Goal: Information Seeking & Learning: Learn about a topic

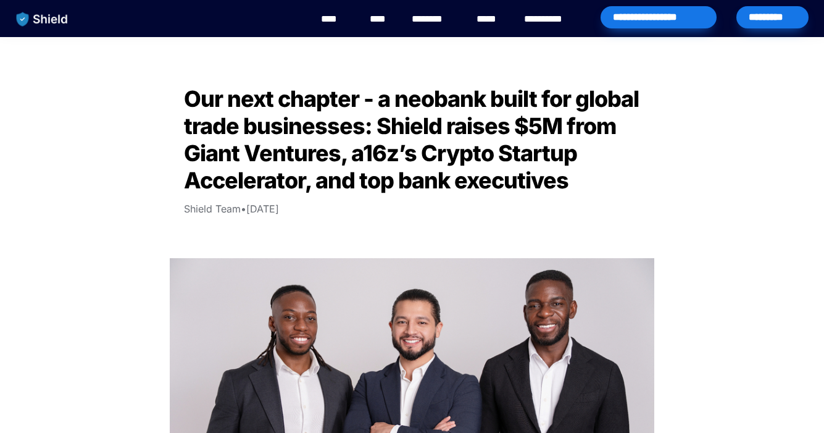
click at [402, 128] on span "Our next chapter - a neobank built for global trade businesses: Shield raises $…" at bounding box center [413, 139] width 459 height 109
copy span "Shield"
click at [464, 175] on span "Our next chapter - a neobank built for global trade businesses: Shield raises $…" at bounding box center [413, 139] width 459 height 109
click at [51, 20] on img "main navigation" at bounding box center [42, 19] width 64 height 26
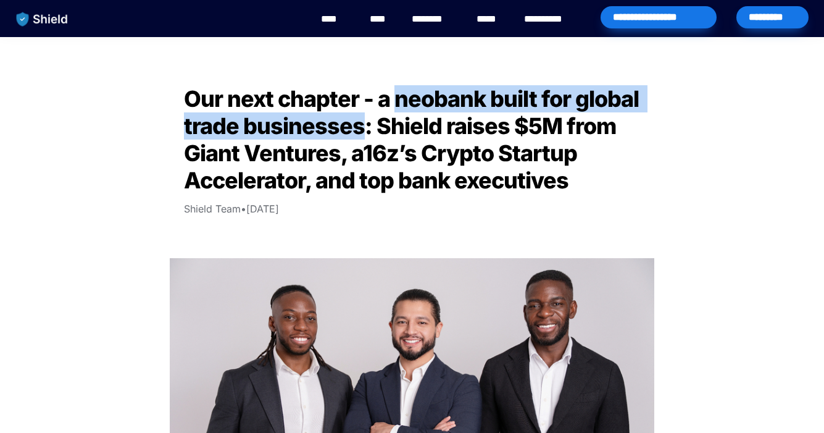
drag, startPoint x: 396, startPoint y: 101, endPoint x: 361, endPoint y: 127, distance: 43.2
click at [361, 127] on span "Our next chapter - a neobank built for global trade businesses: Shield raises $…" at bounding box center [413, 139] width 459 height 109
copy span "neobank built for global trade businesses"
